Goal: Entertainment & Leisure: Consume media (video, audio)

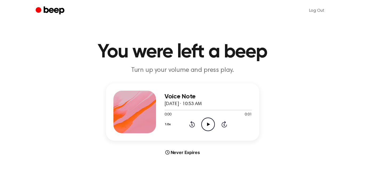
click at [210, 129] on icon "Play Audio" at bounding box center [209, 125] width 14 height 14
click at [202, 124] on circle at bounding box center [208, 124] width 13 height 13
click at [211, 125] on icon "Play Audio" at bounding box center [209, 125] width 14 height 14
click at [211, 130] on circle at bounding box center [208, 124] width 13 height 13
click at [207, 124] on icon "Play Audio" at bounding box center [209, 125] width 14 height 14
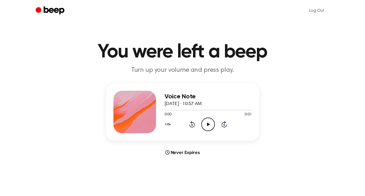
click at [210, 125] on icon "Play Audio" at bounding box center [209, 125] width 14 height 14
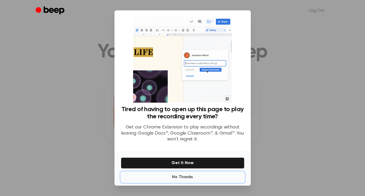
click at [180, 176] on button "No Thanks" at bounding box center [183, 177] width 124 height 11
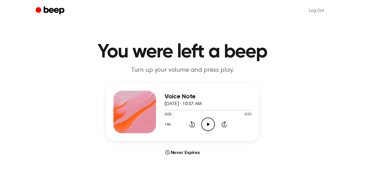
click at [208, 128] on icon "Play Audio" at bounding box center [209, 125] width 14 height 14
